Goal: Information Seeking & Learning: Learn about a topic

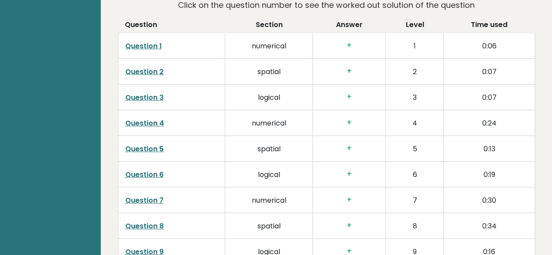
scroll to position [1221, 0]
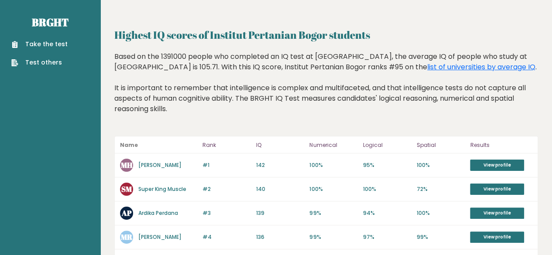
click at [53, 45] on link "Take the test" at bounding box center [39, 44] width 56 height 9
click at [68, 44] on ul "Take the test Test others" at bounding box center [39, 53] width 65 height 27
click at [41, 43] on link "Take the test" at bounding box center [39, 44] width 56 height 9
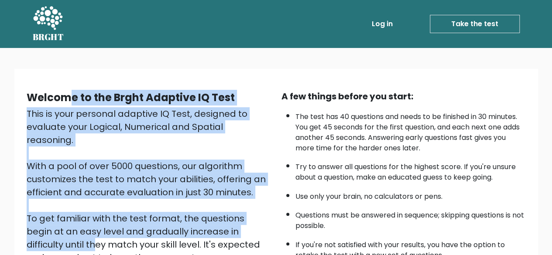
drag, startPoint x: 168, startPoint y: 168, endPoint x: 202, endPoint y: 228, distance: 68.5
click at [202, 228] on div "Welcome to the Brght Adaptive IQ Test This is your personal adaptive IQ Test, d…" at bounding box center [275, 207] width 523 height 276
